Goal: Information Seeking & Learning: Learn about a topic

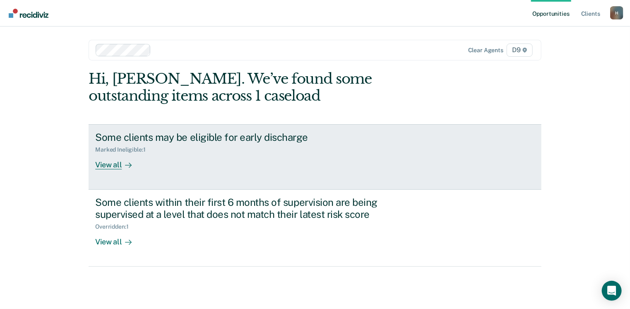
click at [108, 166] on div "View all" at bounding box center [118, 161] width 46 height 16
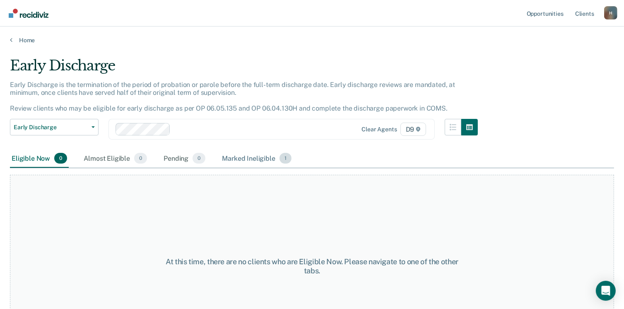
click at [256, 152] on div "Marked Ineligible 1" at bounding box center [256, 159] width 73 height 18
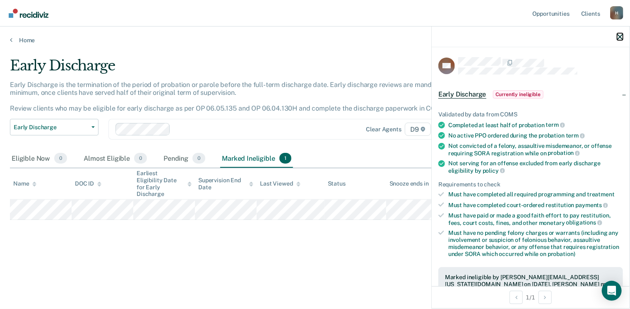
click at [620, 36] on icon "button" at bounding box center [620, 37] width 6 height 6
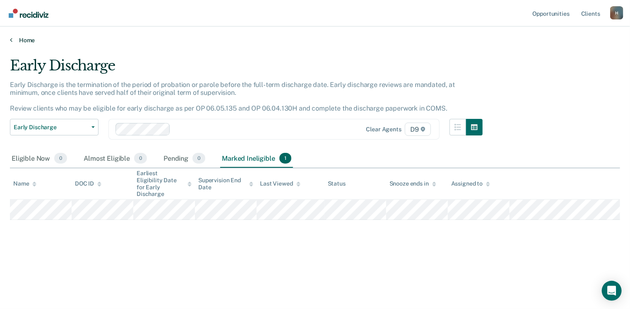
click at [24, 39] on link "Home" at bounding box center [315, 39] width 610 height 7
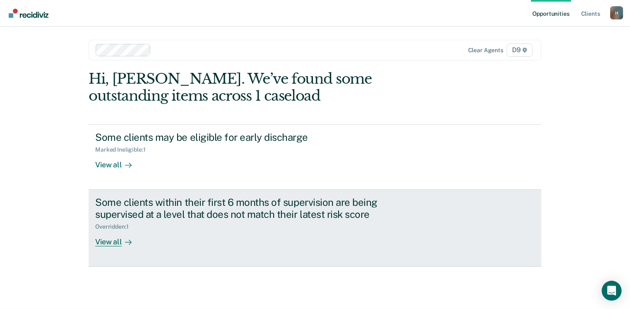
click at [106, 243] on div "View all" at bounding box center [118, 238] width 46 height 16
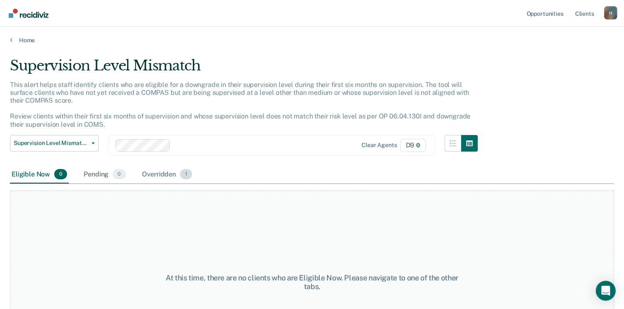
click at [160, 176] on div "Overridden 1" at bounding box center [167, 175] width 53 height 18
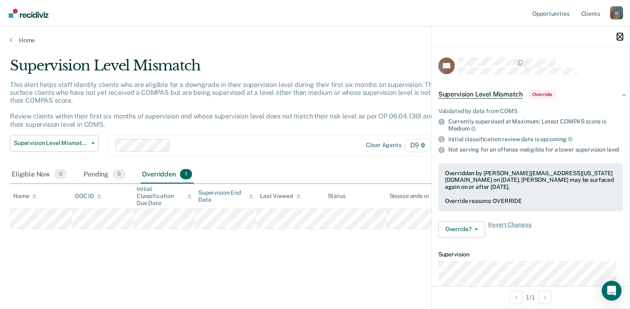
click at [623, 37] on icon "button" at bounding box center [620, 37] width 6 height 6
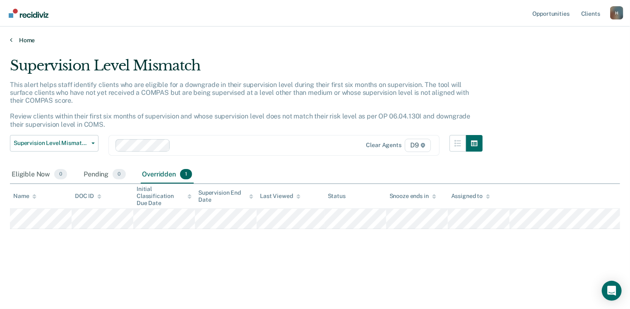
click at [24, 41] on link "Home" at bounding box center [315, 39] width 610 height 7
